Goal: Find specific page/section: Find specific page/section

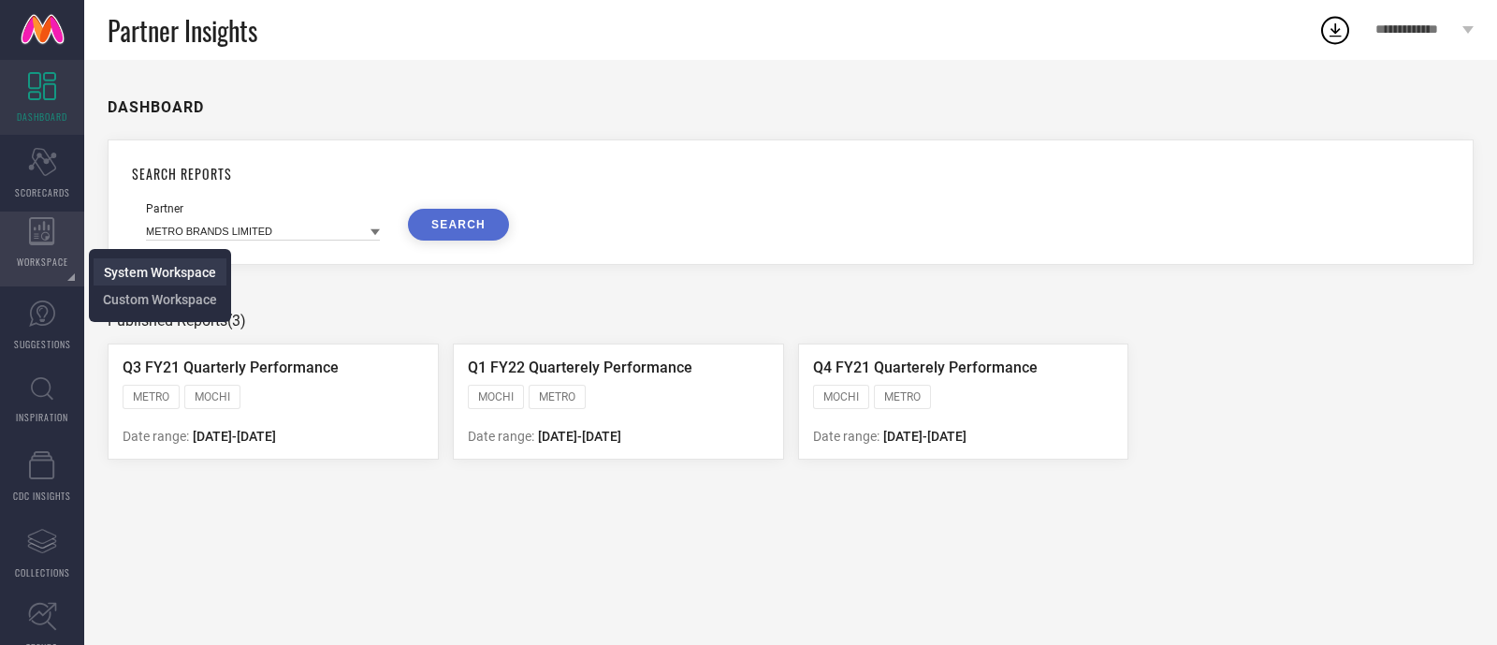
click at [168, 279] on span "System Workspace" at bounding box center [160, 272] width 112 height 15
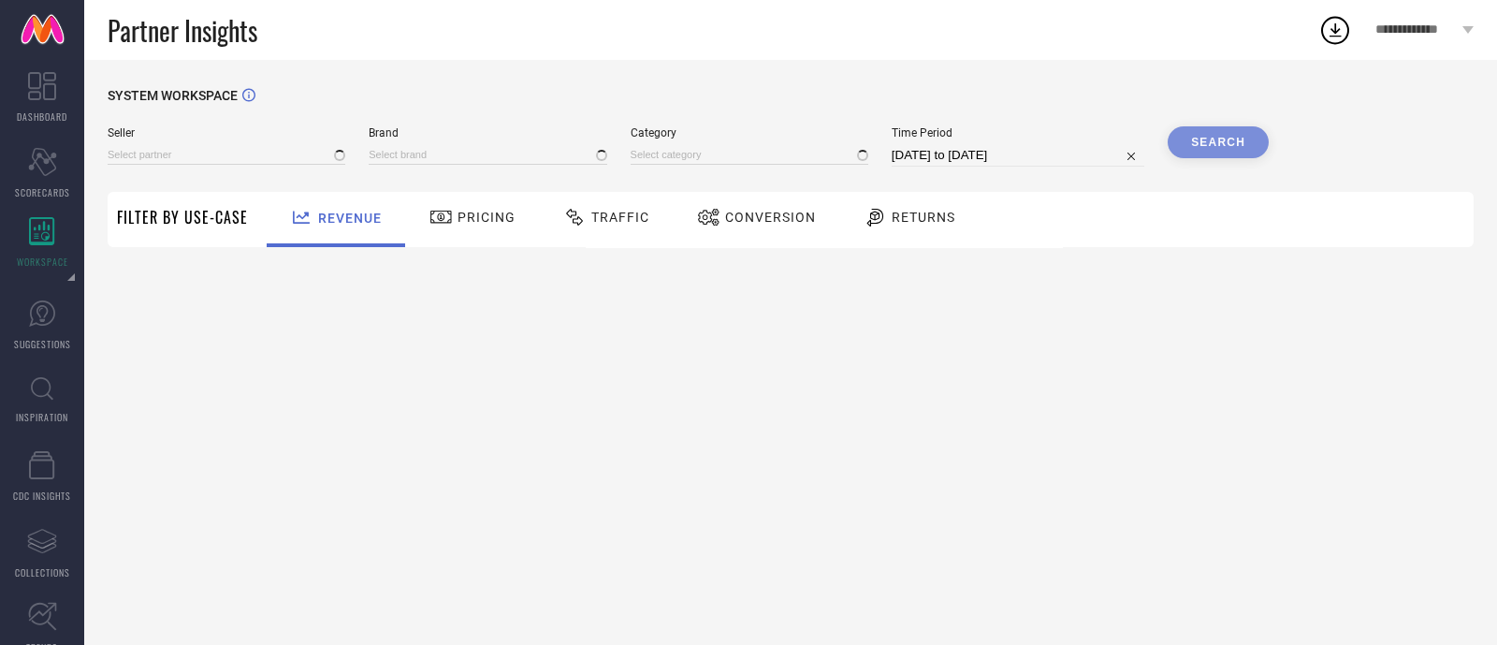
type input "All"
type input "1 STOP FASHION"
type input "All"
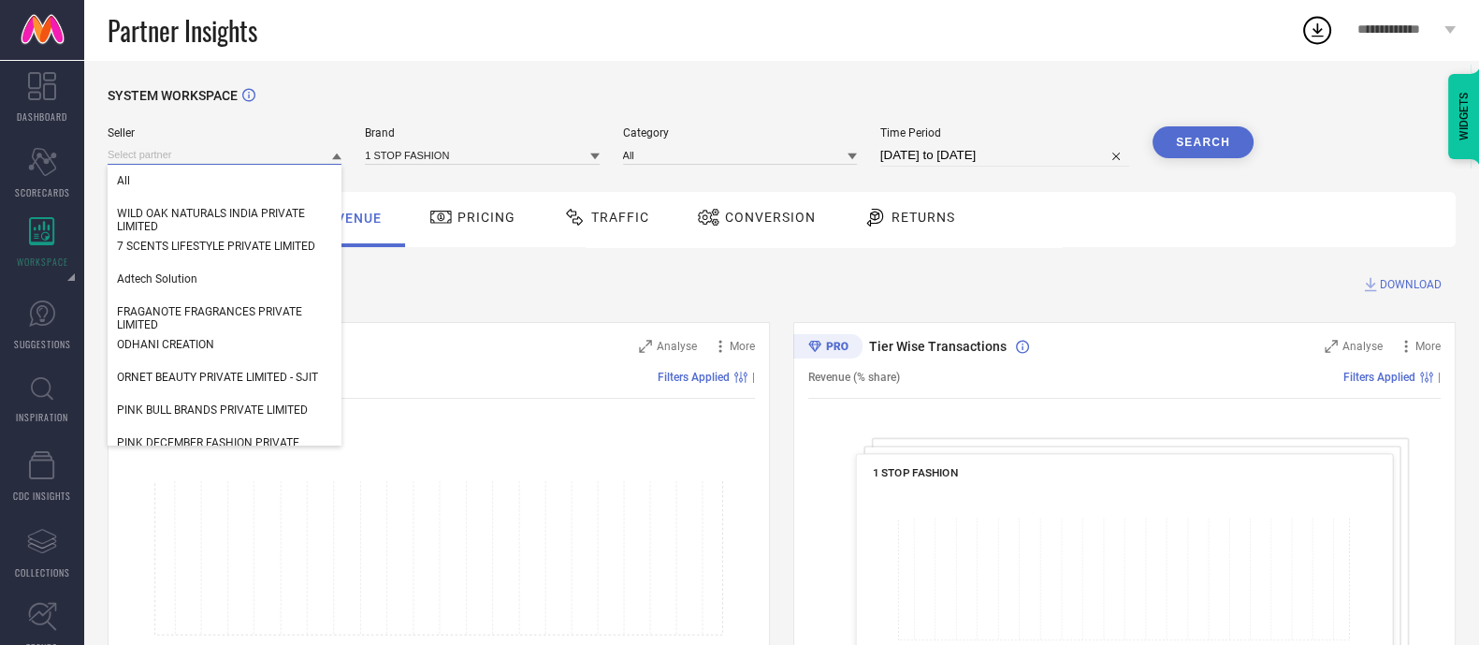
click at [241, 147] on input at bounding box center [225, 155] width 234 height 20
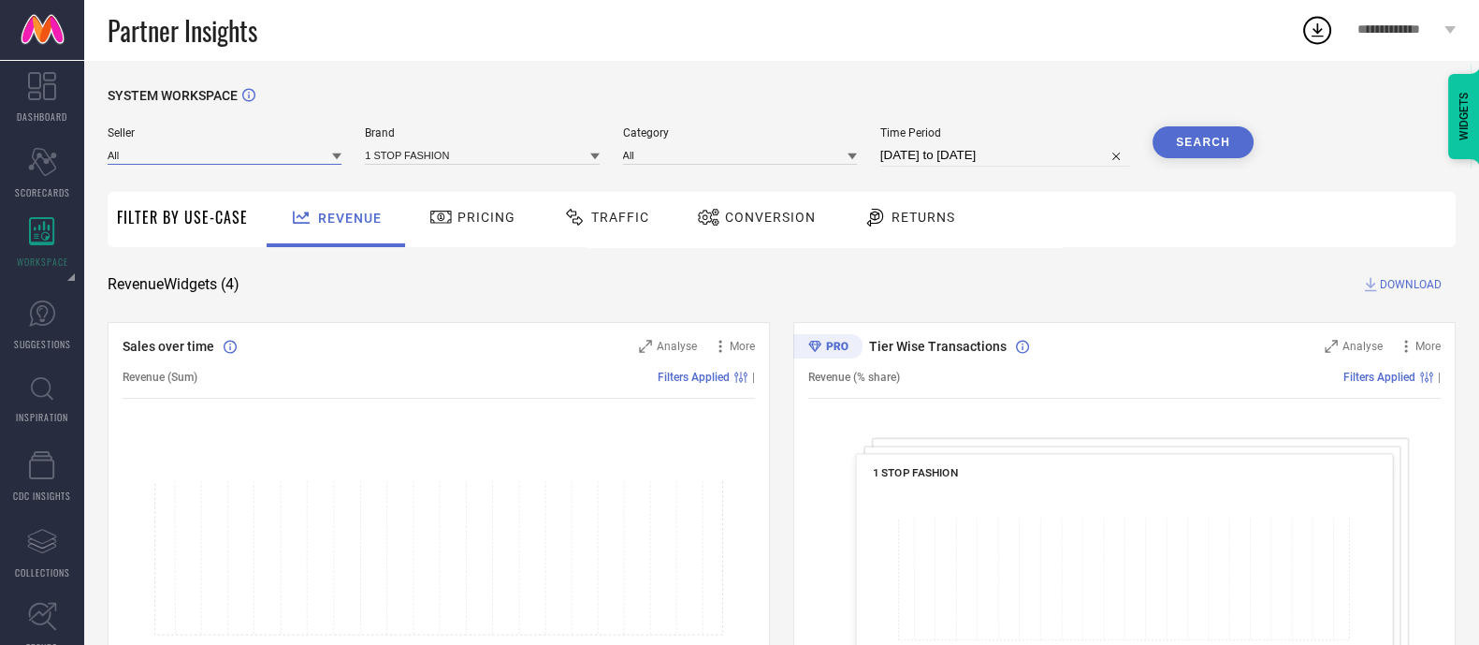
click at [241, 147] on input at bounding box center [225, 155] width 234 height 20
type input "elmora"
click at [129, 152] on input "elmora" at bounding box center [225, 155] width 234 height 20
click at [129, 152] on input at bounding box center [225, 155] width 234 height 20
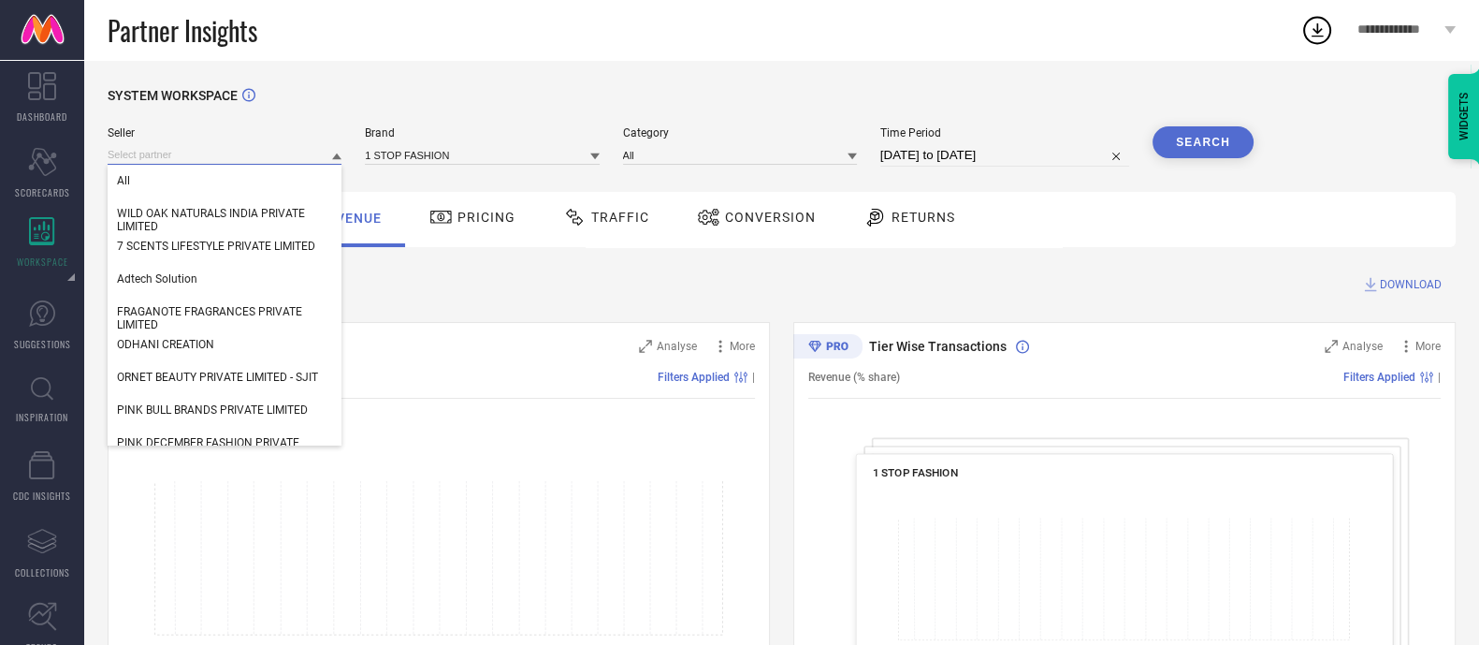
paste input "AARSH LIFESTYLE PRIVATE LIMITED"
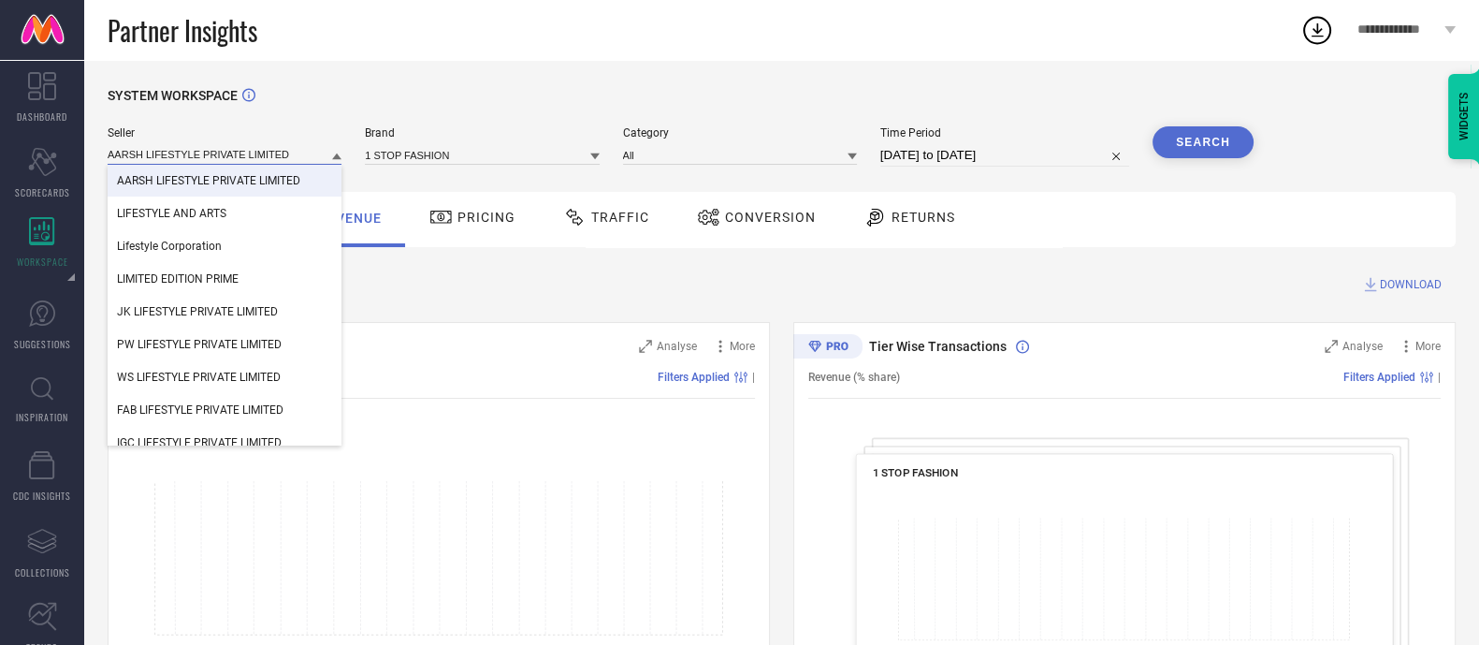
type input "AARSH LIFESTYLE PRIVATE LIMITED"
click at [196, 185] on span "AARSH LIFESTYLE PRIVATE LIMITED" at bounding box center [208, 180] width 183 height 13
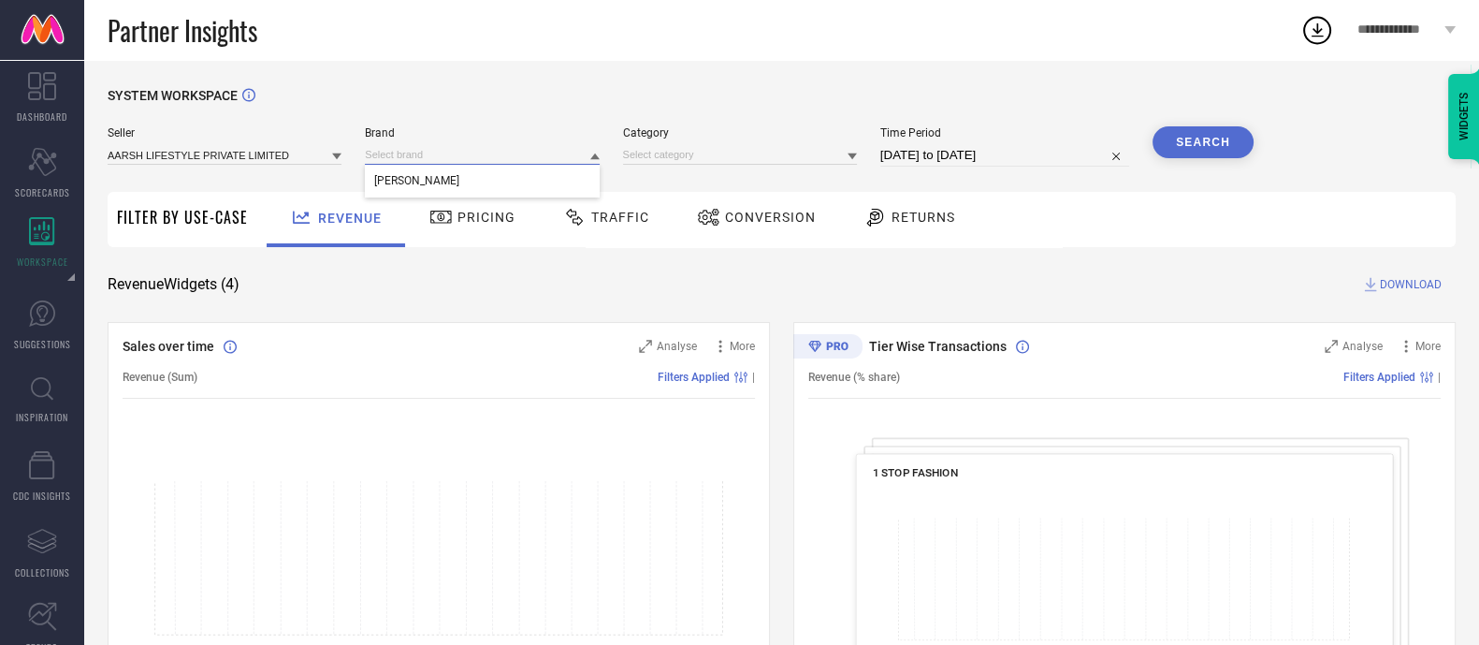
click at [374, 146] on input at bounding box center [482, 155] width 234 height 20
click at [387, 158] on input at bounding box center [482, 155] width 234 height 20
click at [337, 157] on icon at bounding box center [336, 156] width 9 height 7
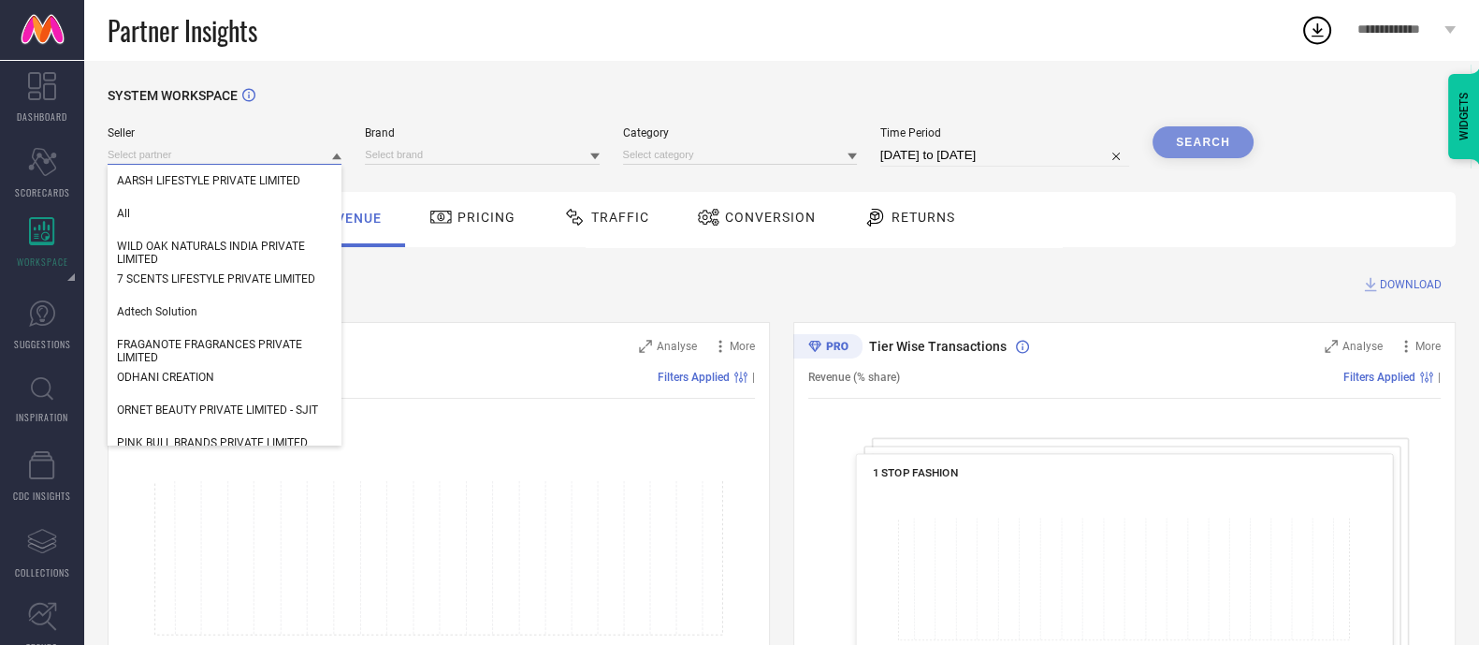
click at [254, 153] on input at bounding box center [225, 155] width 234 height 20
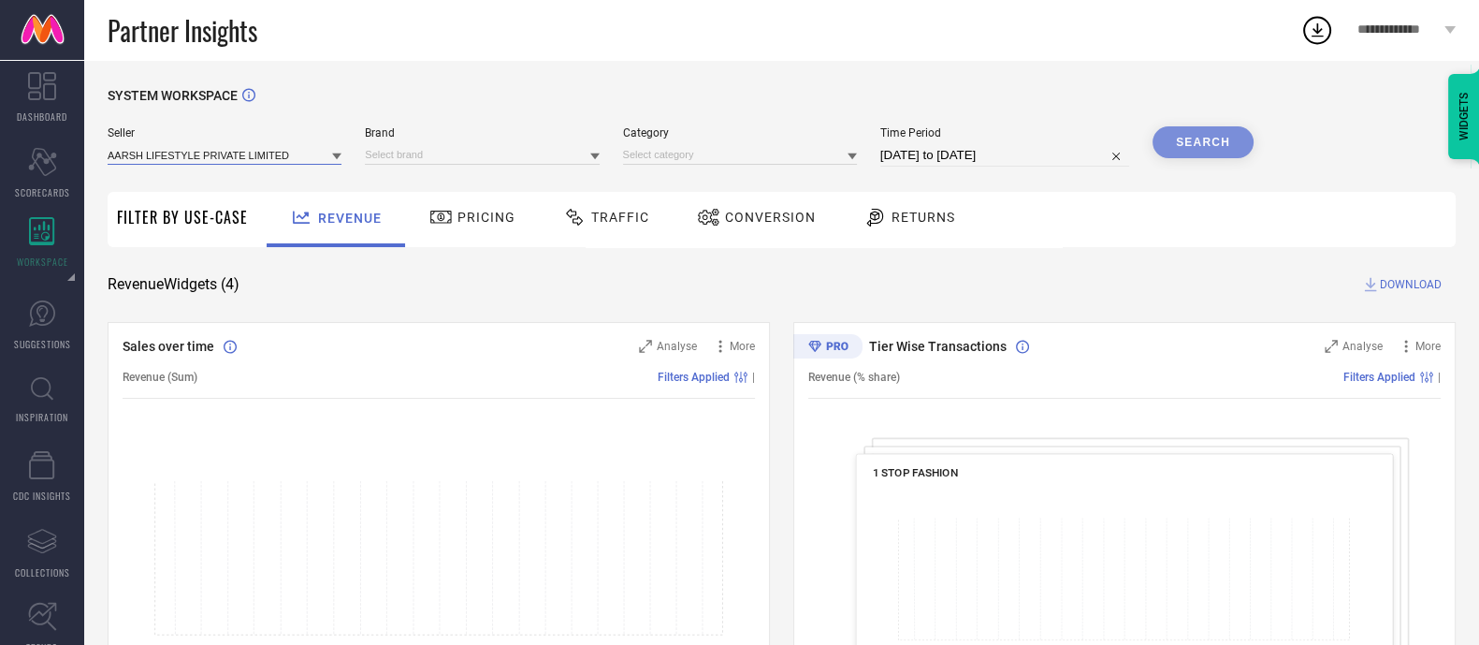
paste input "AARSH LIFESTYLE PRIVATE LIMITED"
type input "AARSH LIFESTYLE PRIVATE LIMITED"
click at [396, 152] on input at bounding box center [482, 155] width 234 height 20
click at [645, 152] on input at bounding box center [740, 155] width 234 height 20
click at [716, 22] on div "Partner Insights" at bounding box center [704, 30] width 1193 height 60
